Goal: Task Accomplishment & Management: Use online tool/utility

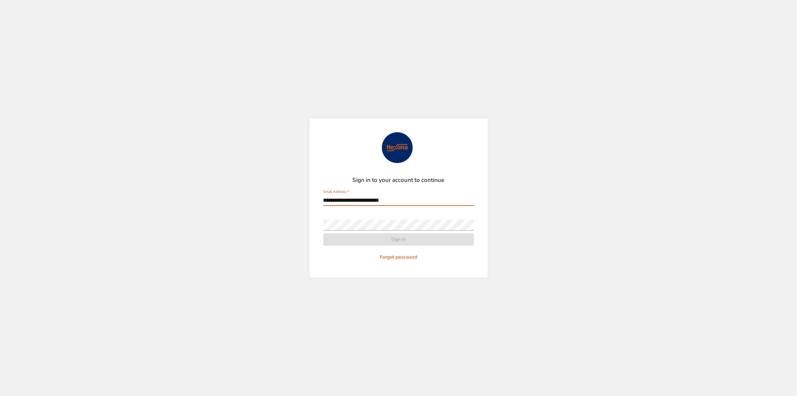
type input "**********"
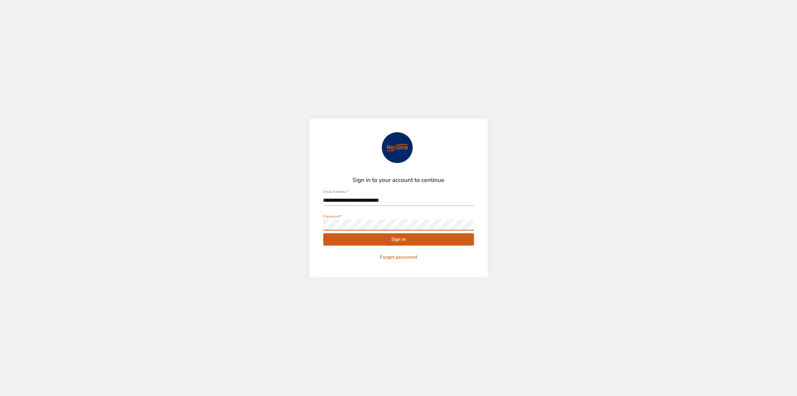
click at [395, 242] on span "Sign in" at bounding box center [399, 239] width 140 height 9
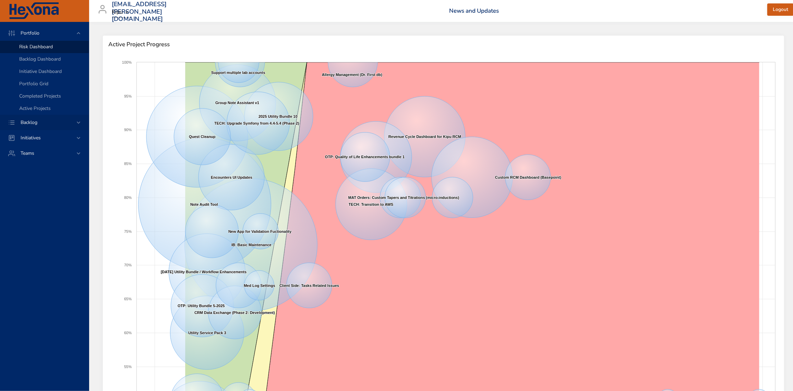
click at [80, 121] on icon at bounding box center [78, 122] width 7 height 7
click at [42, 62] on span "Backlog Details" at bounding box center [35, 62] width 33 height 7
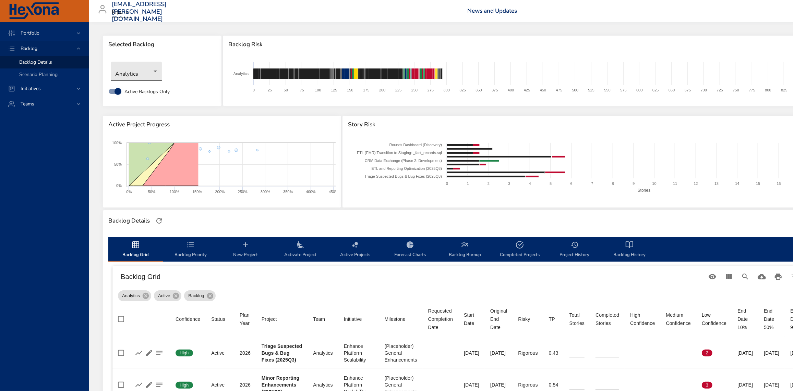
click at [155, 73] on body "Portfolio Backlog Backlog Details Scenario Planning Initiatives Teams [EMAIL_AD…" at bounding box center [396, 195] width 793 height 391
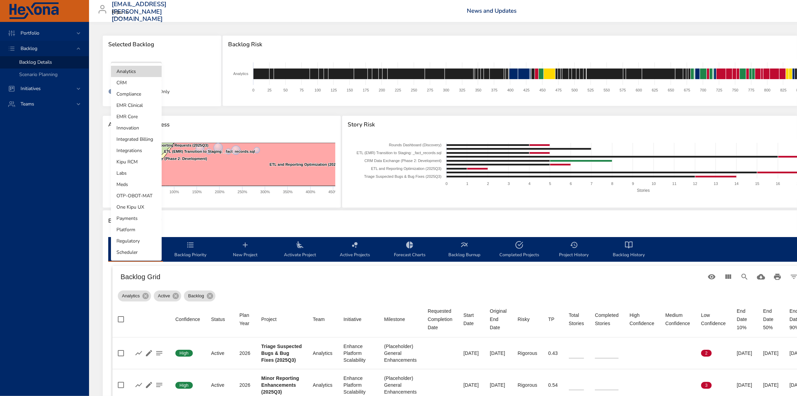
click at [132, 251] on li "Scheduler" at bounding box center [136, 252] width 51 height 11
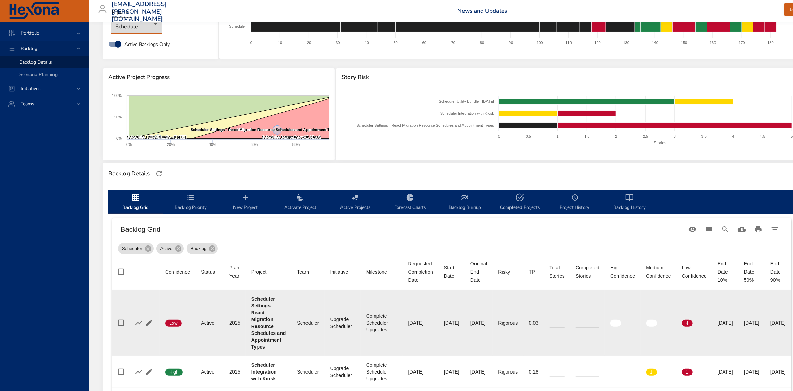
scroll to position [124, 0]
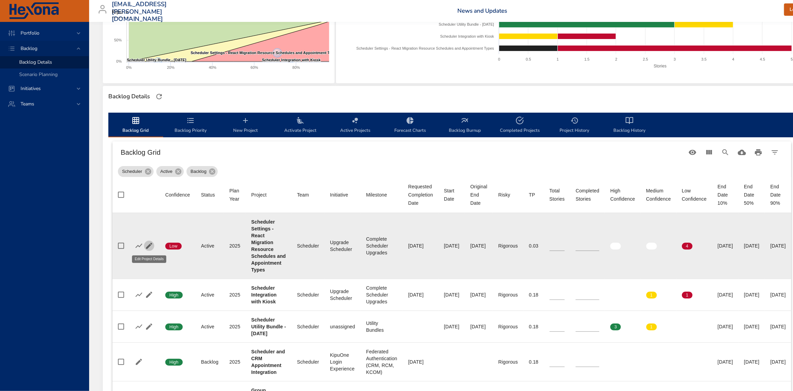
click at [150, 245] on icon "button" at bounding box center [149, 246] width 6 height 6
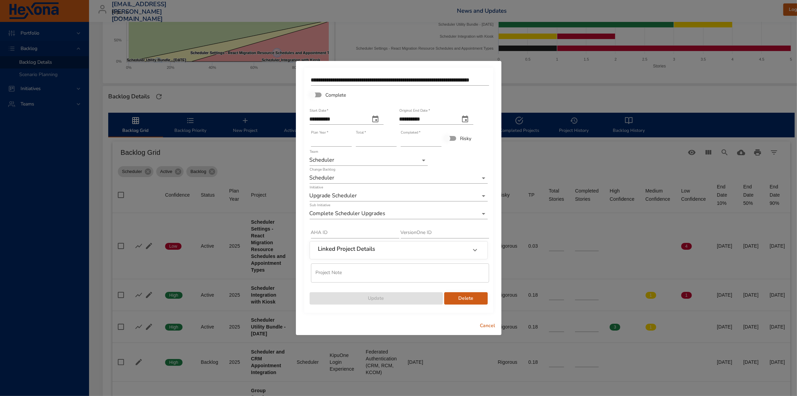
click at [474, 252] on icon at bounding box center [475, 250] width 8 height 8
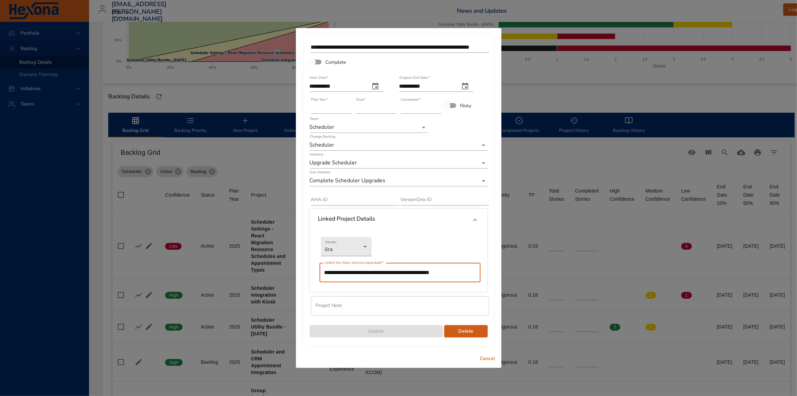
drag, startPoint x: 375, startPoint y: 273, endPoint x: 282, endPoint y: 267, distance: 92.7
click at [282, 267] on div "**********" at bounding box center [398, 198] width 797 height 396
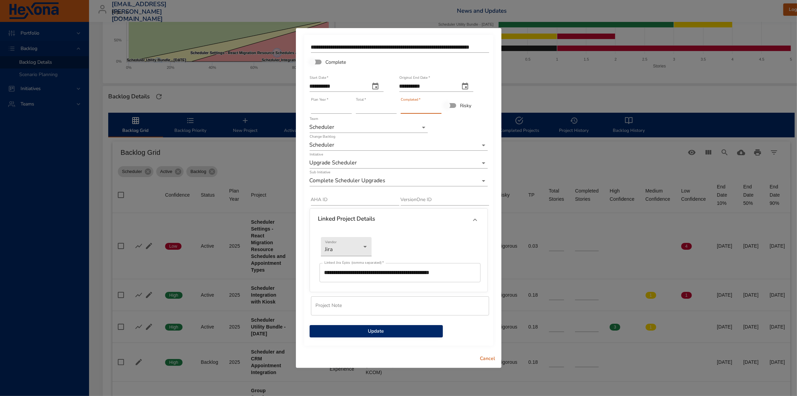
type input "*"
click at [439, 107] on input "*" at bounding box center [421, 108] width 41 height 11
click at [370, 329] on span "Update" at bounding box center [376, 331] width 122 height 9
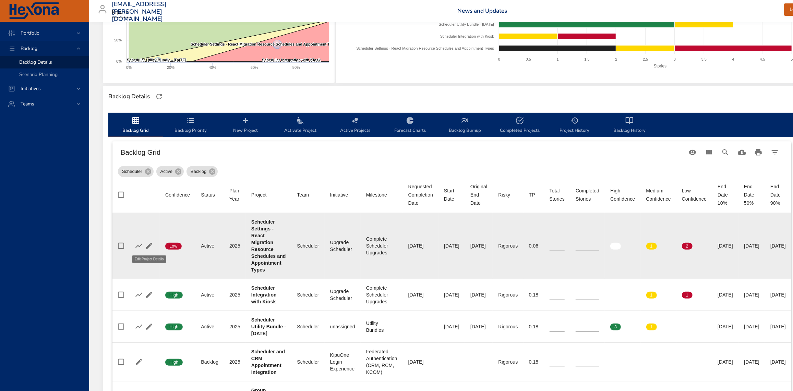
click at [150, 245] on icon "button" at bounding box center [149, 246] width 6 height 6
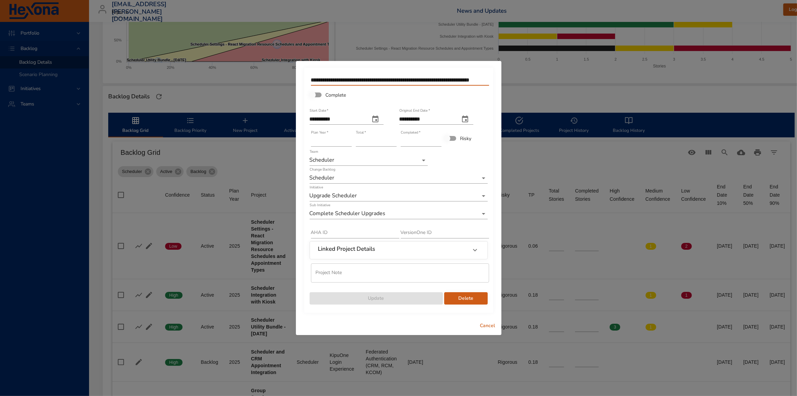
scroll to position [0, 23]
drag, startPoint x: 452, startPoint y: 81, endPoint x: 570, endPoint y: 85, distance: 117.9
click at [569, 85] on div "**********" at bounding box center [398, 198] width 797 height 396
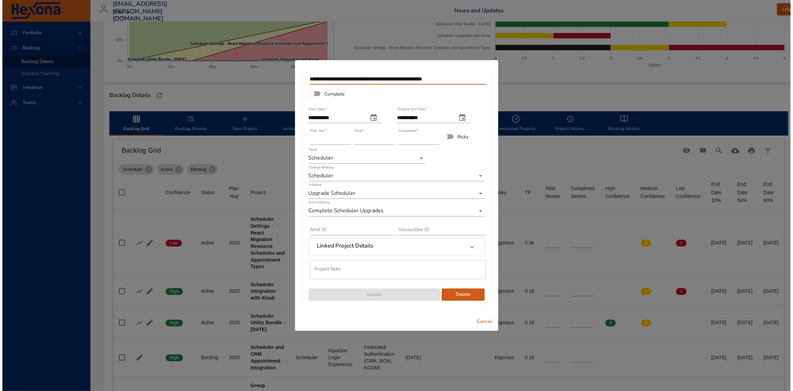
scroll to position [0, 0]
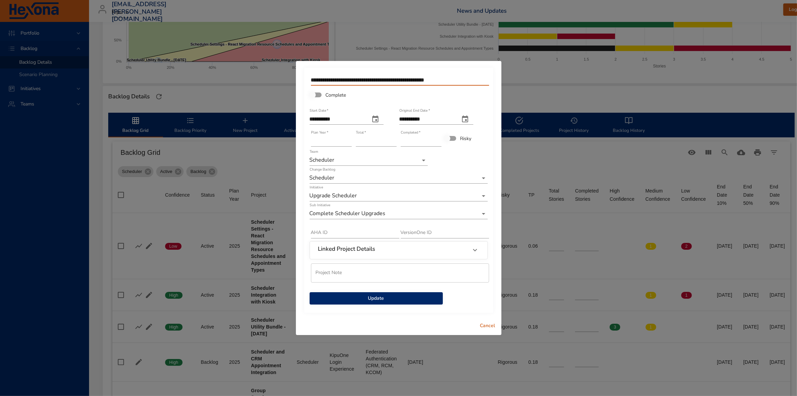
type input "**********"
click at [395, 144] on input "*" at bounding box center [376, 141] width 41 height 11
type input "*"
click at [392, 143] on input "*" at bounding box center [376, 141] width 41 height 11
click at [378, 295] on span "Update" at bounding box center [376, 298] width 122 height 9
